Goal: Task Accomplishment & Management: Manage account settings

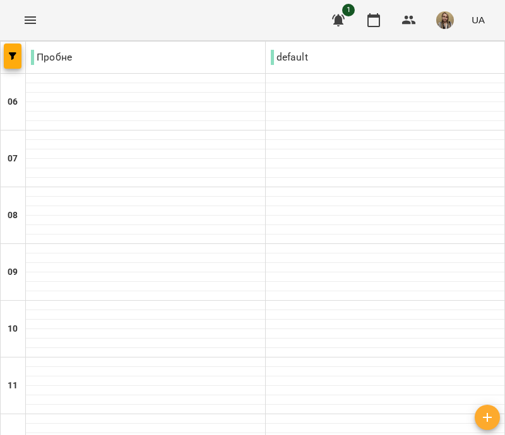
scroll to position [674, 0]
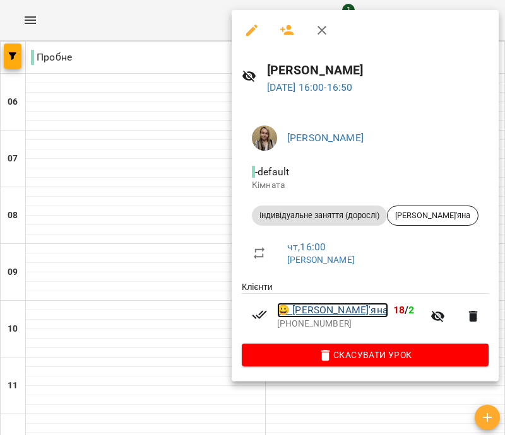
click at [339, 309] on link "😀 [PERSON_NAME]" at bounding box center [332, 310] width 111 height 15
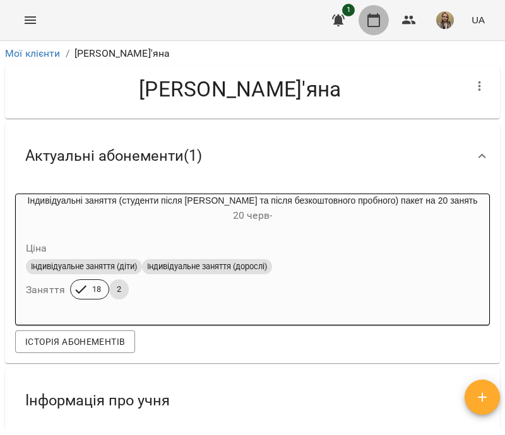
click at [372, 18] on icon "button" at bounding box center [373, 20] width 15 height 15
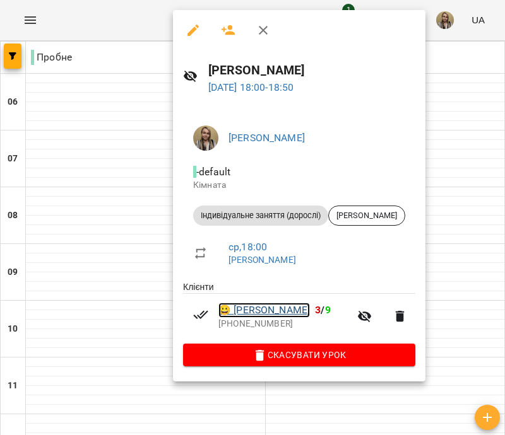
click at [309, 309] on link "😀 [PERSON_NAME]" at bounding box center [263, 310] width 91 height 15
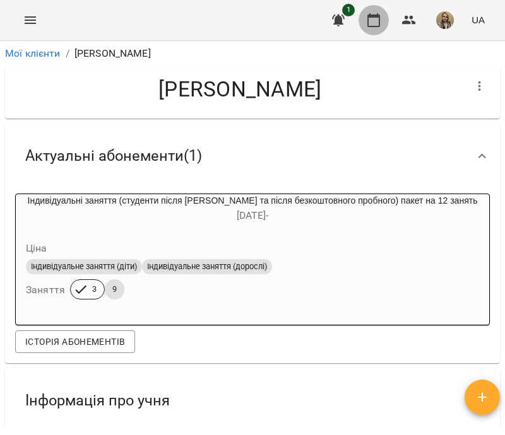
click at [372, 21] on icon "button" at bounding box center [373, 20] width 15 height 15
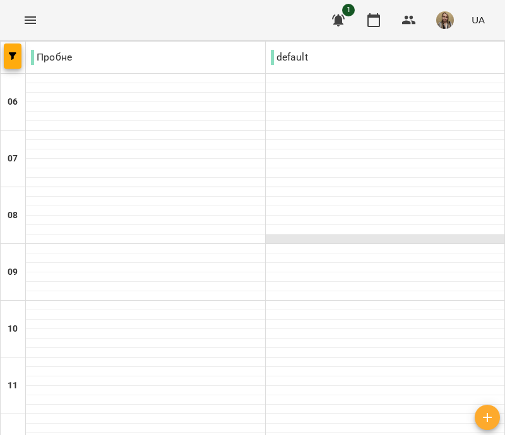
scroll to position [568, 0]
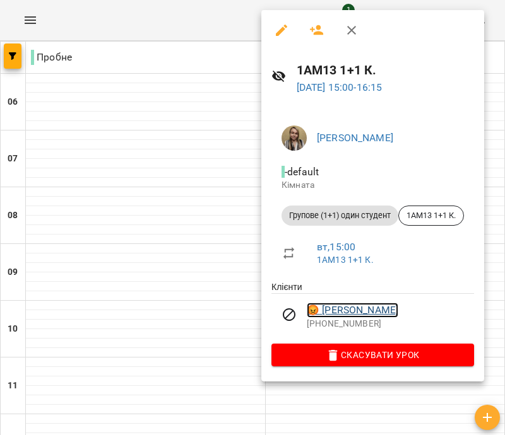
click at [382, 311] on link "😡 [PERSON_NAME]" at bounding box center [352, 310] width 91 height 15
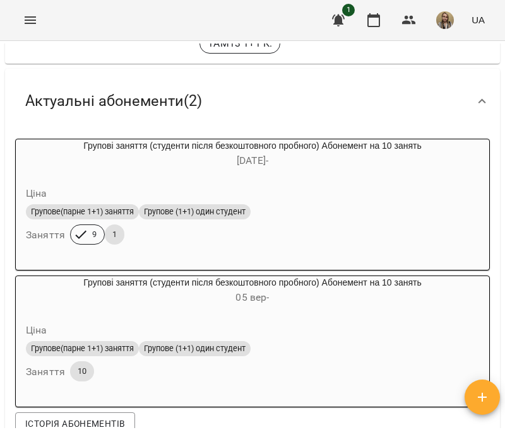
scroll to position [63, 0]
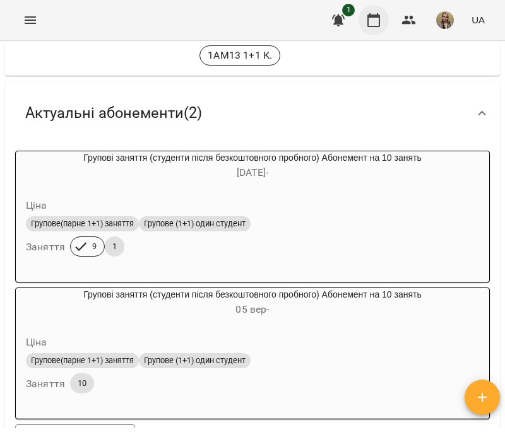
click at [371, 23] on icon "button" at bounding box center [373, 20] width 15 height 15
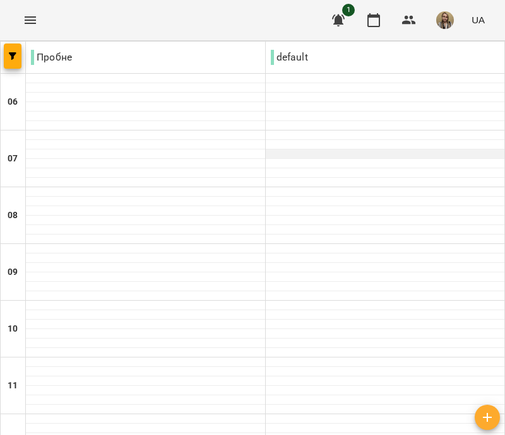
scroll to position [674, 0]
drag, startPoint x: 11, startPoint y: 382, endPoint x: 105, endPoint y: 348, distance: 100.2
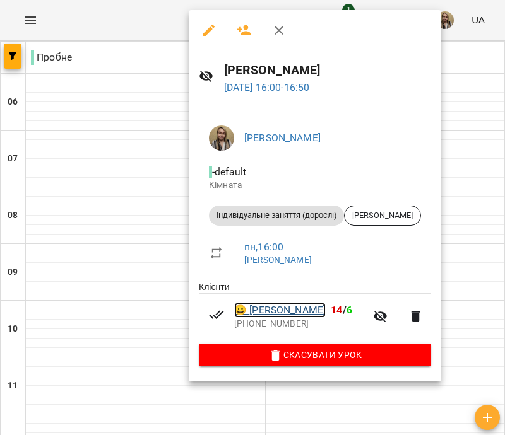
click at [326, 312] on link "😀 [PERSON_NAME]" at bounding box center [279, 310] width 91 height 15
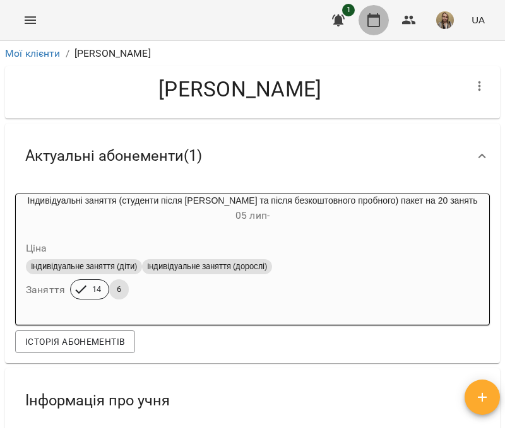
click at [375, 19] on icon "button" at bounding box center [373, 20] width 15 height 15
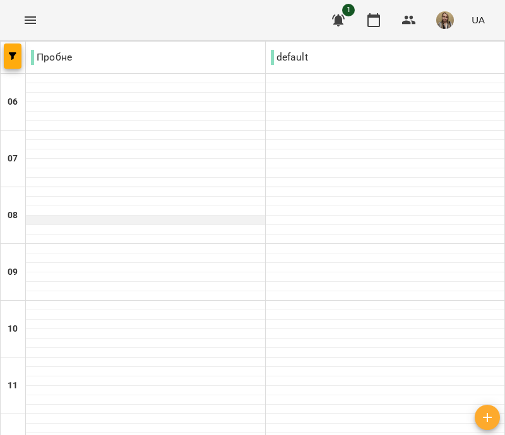
scroll to position [674, 0]
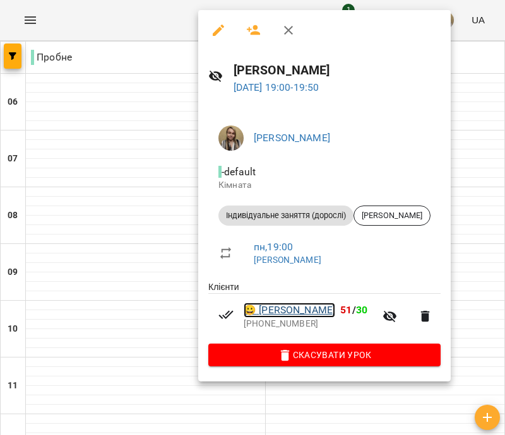
click at [283, 310] on link "😀 [PERSON_NAME]" at bounding box center [289, 310] width 91 height 15
